Goal: Transaction & Acquisition: Purchase product/service

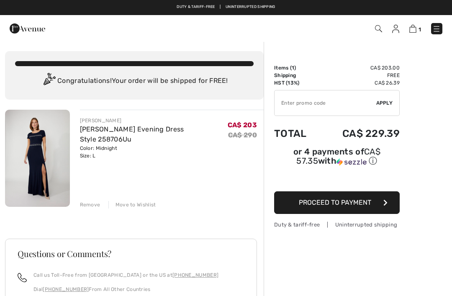
click at [380, 29] on img at bounding box center [378, 28] width 7 height 7
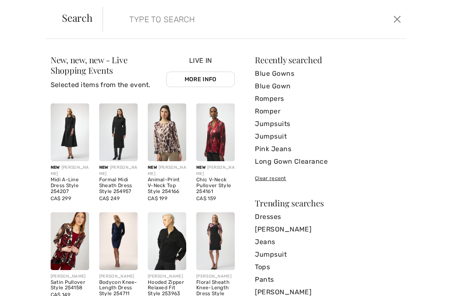
click at [169, 21] on input "search" at bounding box center [223, 19] width 201 height 25
type input "L"
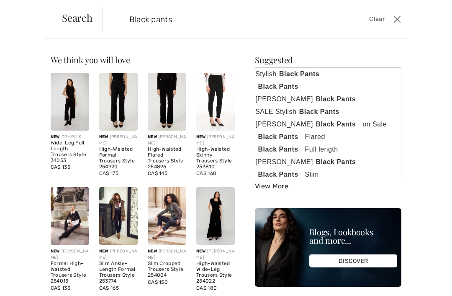
type input "Black pants"
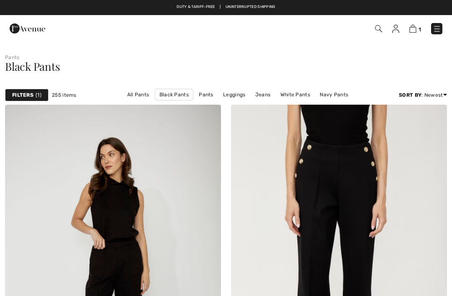
checkbox input "true"
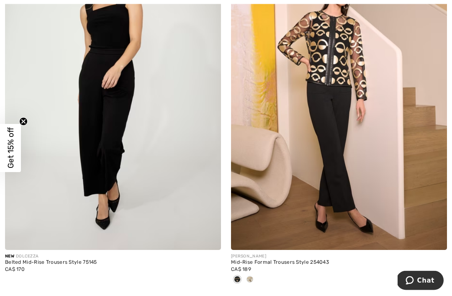
scroll to position [5040, 0]
click at [426, 217] on div at bounding box center [429, 232] width 35 height 35
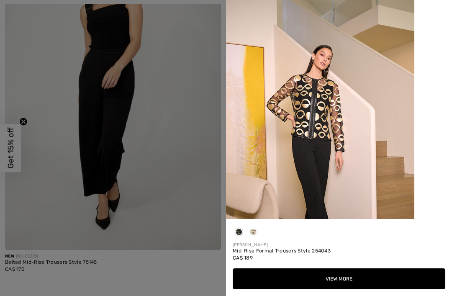
scroll to position [0, 0]
click at [444, 5] on div at bounding box center [339, 109] width 226 height 219
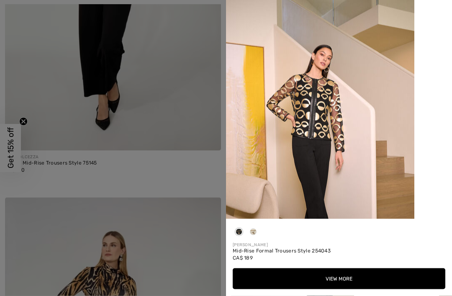
scroll to position [5139, 0]
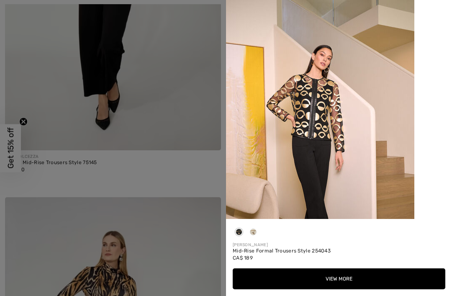
click at [210, 241] on div at bounding box center [226, 148] width 452 height 296
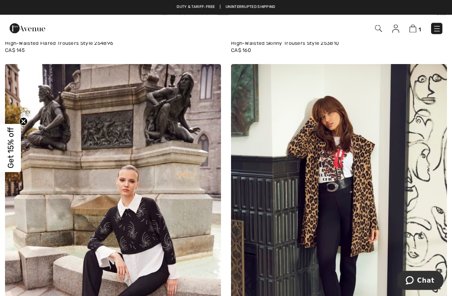
scroll to position [0, 0]
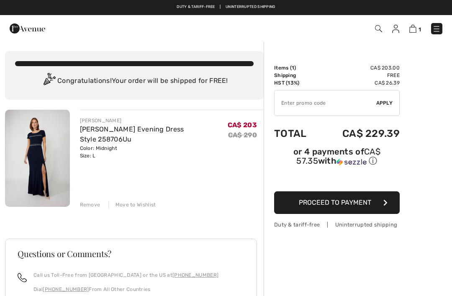
click at [41, 30] on img at bounding box center [28, 28] width 36 height 17
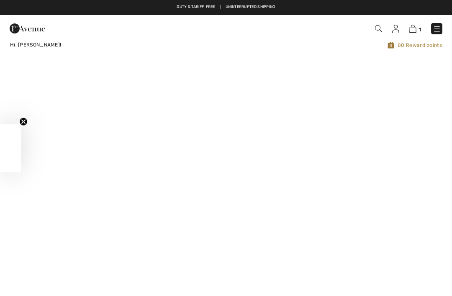
checkbox input "true"
click at [376, 29] on img at bounding box center [378, 28] width 7 height 7
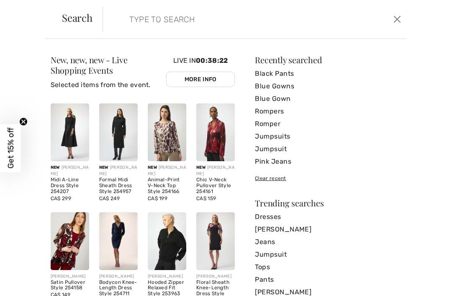
click at [162, 23] on input "search" at bounding box center [223, 19] width 201 height 25
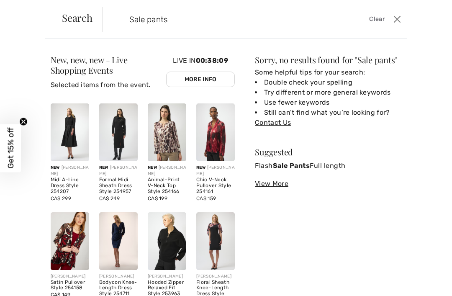
click at [148, 23] on input "Sale pants" at bounding box center [223, 19] width 201 height 25
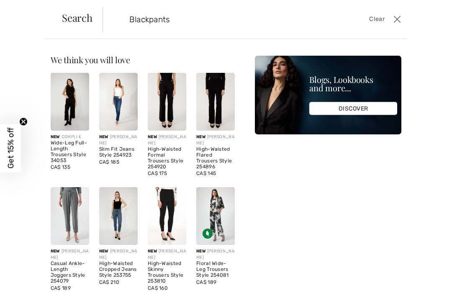
type input "Blackpants"
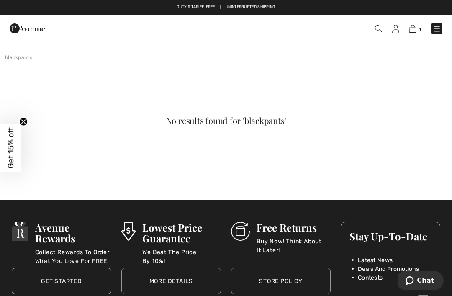
click at [376, 32] on img at bounding box center [378, 28] width 7 height 7
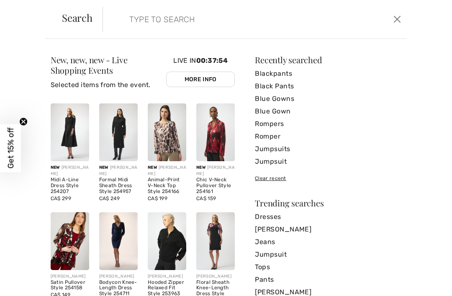
click at [151, 23] on input "search" at bounding box center [223, 19] width 201 height 25
click at [283, 89] on link "Black Pants" at bounding box center [328, 86] width 146 height 13
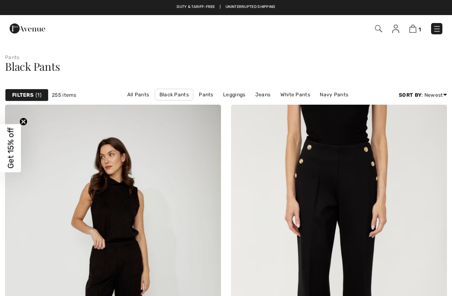
checkbox input "true"
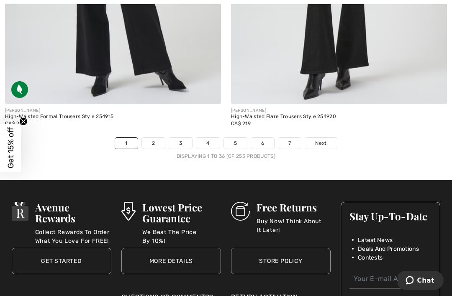
scroll to position [6663, 0]
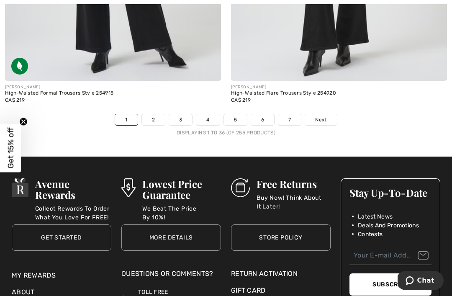
click at [158, 115] on link "2" at bounding box center [153, 119] width 23 height 11
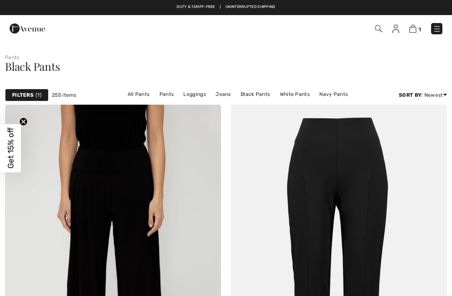
checkbox input "true"
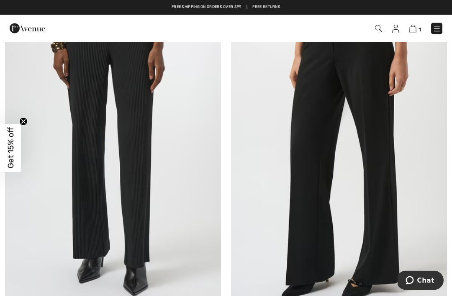
scroll to position [1576, 0]
